Goal: Task Accomplishment & Management: Manage account settings

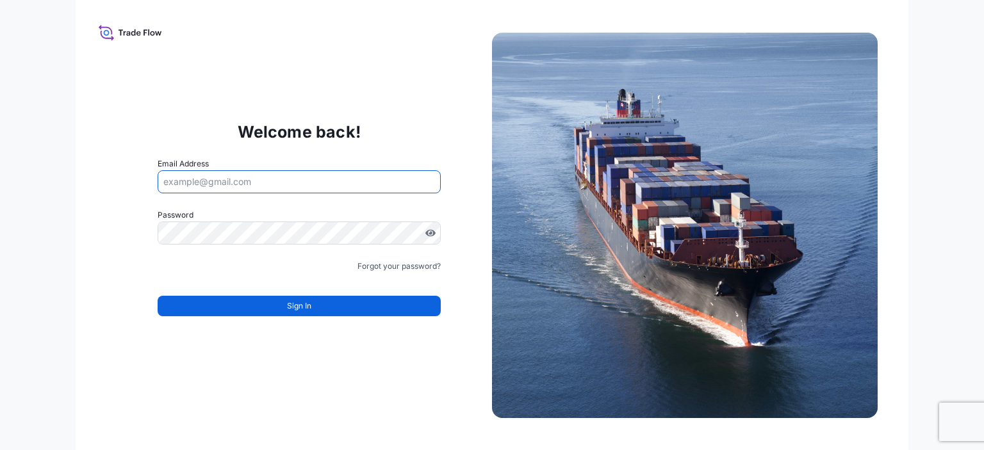
click at [203, 184] on input "Email Address" at bounding box center [299, 181] width 283 height 23
click at [219, 180] on input "Email Address" at bounding box center [299, 181] width 283 height 23
click at [197, 184] on input "Email Address" at bounding box center [299, 181] width 283 height 23
click at [218, 182] on input "Email Address" at bounding box center [299, 181] width 283 height 23
click at [195, 189] on input "Email Address" at bounding box center [299, 181] width 283 height 23
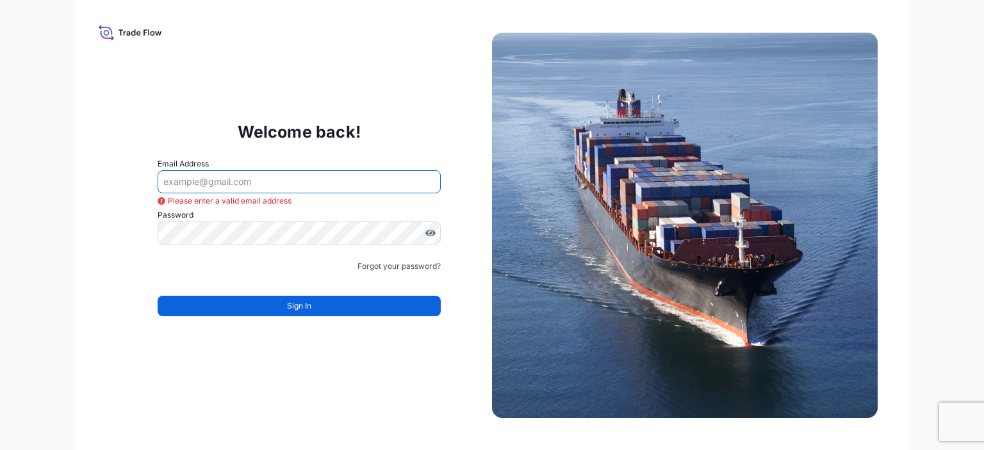
paste input "[PERSON_NAME][EMAIL_ADDRESS][DOMAIN_NAME]"
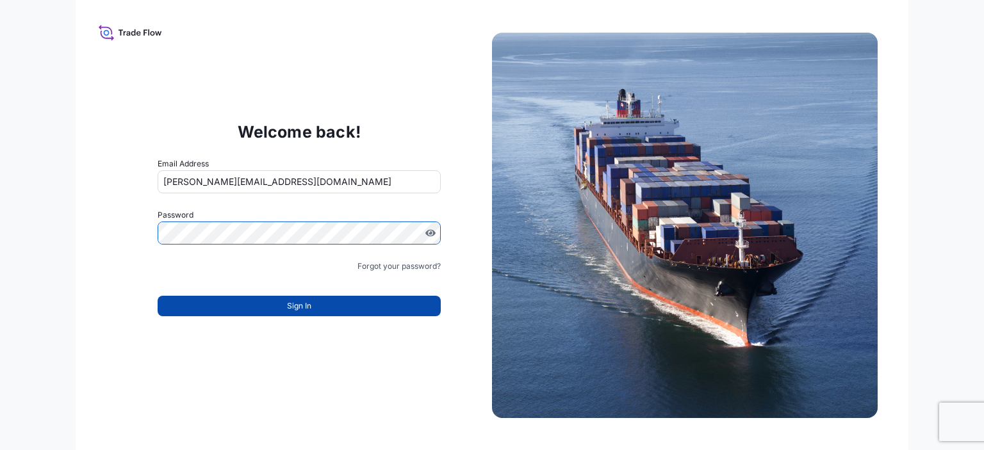
click at [297, 308] on span "Sign In" at bounding box center [299, 306] width 24 height 13
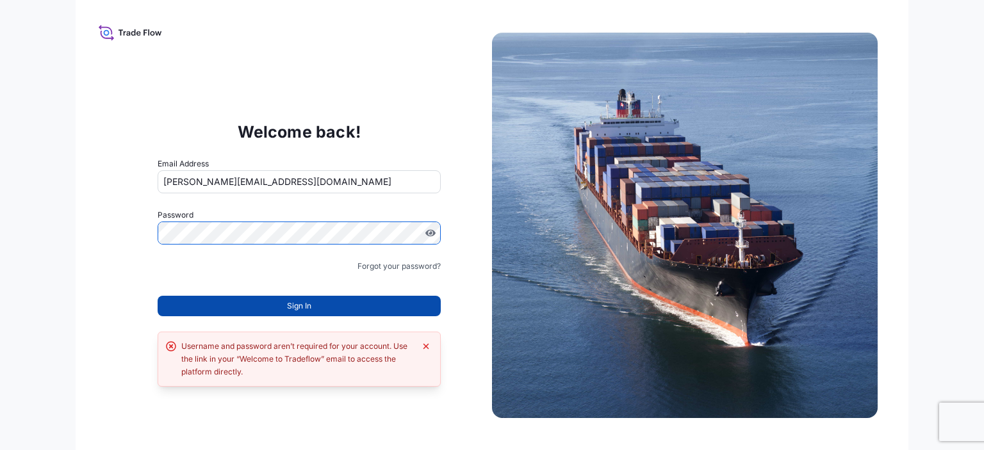
click at [296, 306] on span "Sign In" at bounding box center [299, 306] width 24 height 13
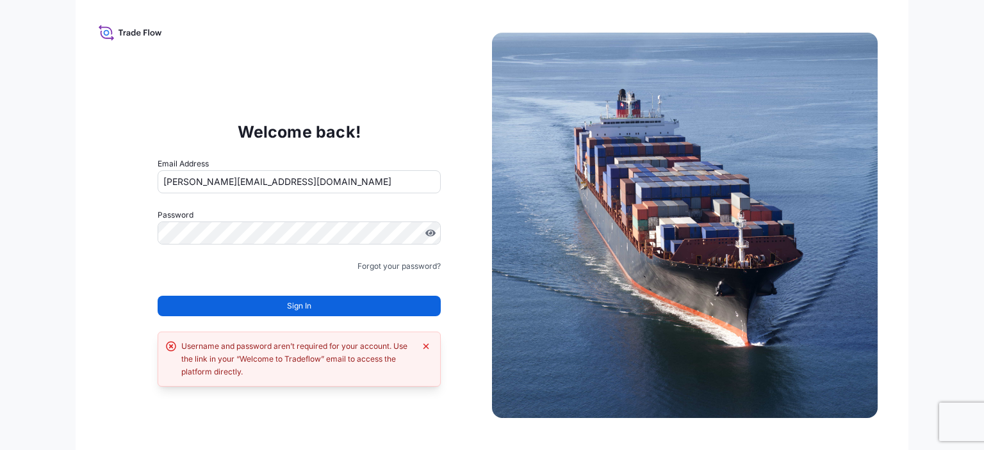
click at [302, 305] on span "Sign In" at bounding box center [299, 306] width 24 height 13
click at [295, 301] on span "Sign In" at bounding box center [299, 306] width 24 height 13
click at [300, 307] on span "Sign In" at bounding box center [299, 306] width 24 height 13
click at [292, 183] on input "[PERSON_NAME][EMAIL_ADDRESS][DOMAIN_NAME]" at bounding box center [299, 181] width 283 height 23
click at [188, 181] on input "[PERSON_NAME][EMAIL_ADDRESS][DOMAIN_NAME]" at bounding box center [299, 181] width 283 height 23
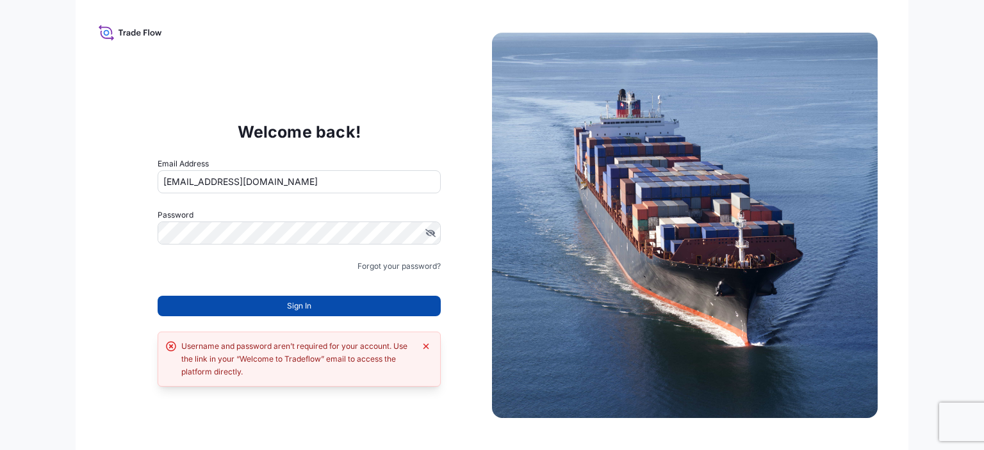
click at [299, 306] on span "Sign In" at bounding box center [299, 306] width 24 height 13
click at [303, 306] on span "Sign In" at bounding box center [299, 306] width 24 height 13
click at [304, 305] on span "Sign In" at bounding box center [299, 306] width 24 height 13
click at [185, 181] on input "[EMAIL_ADDRESS][DOMAIN_NAME]" at bounding box center [299, 181] width 283 height 23
type input "[PERSON_NAME][EMAIL_ADDRESS][DOMAIN_NAME]"
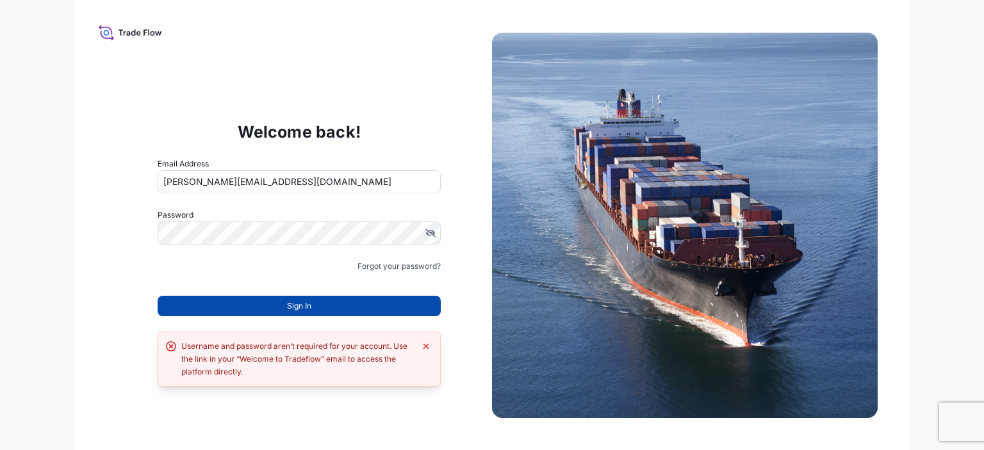
click at [301, 301] on span "Sign In" at bounding box center [299, 306] width 24 height 13
click at [297, 301] on span "Sign In" at bounding box center [299, 306] width 24 height 13
click at [426, 341] on icon "Dismiss error" at bounding box center [426, 346] width 10 height 10
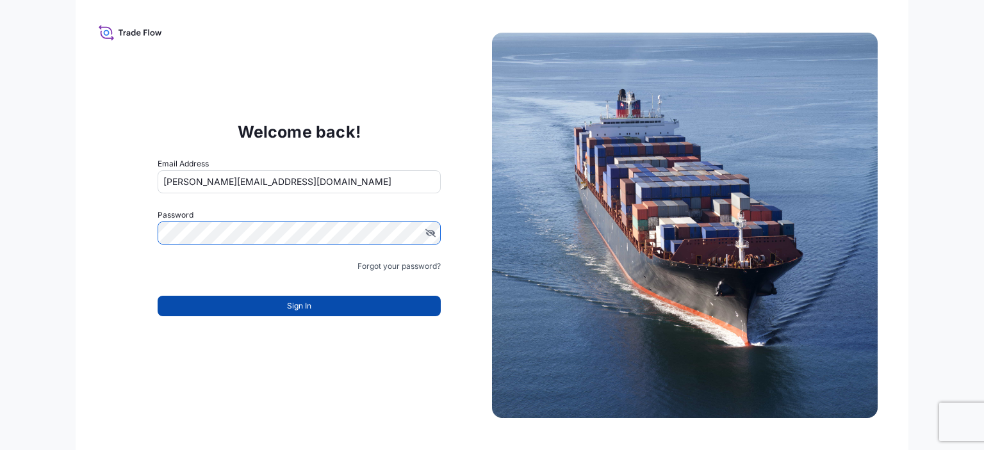
click at [300, 304] on span "Sign In" at bounding box center [299, 306] width 24 height 13
